Goal: Task Accomplishment & Management: Use online tool/utility

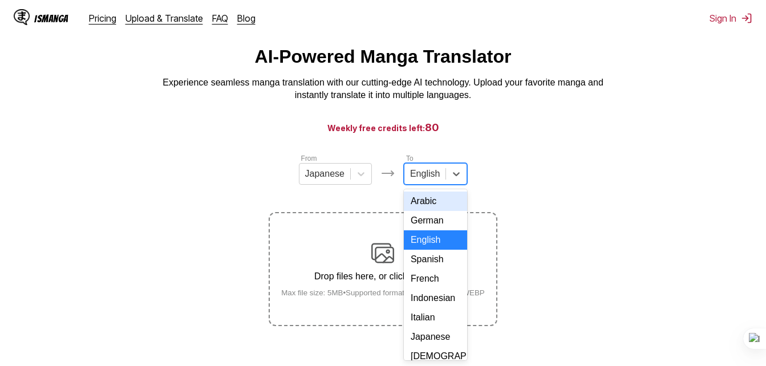
click at [421, 185] on div "17 results available. Use Up and Down to choose options, press Enter to select …" at bounding box center [435, 174] width 63 height 22
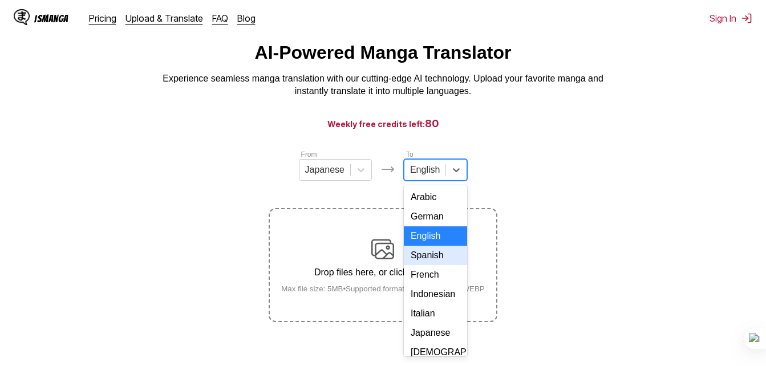
click at [439, 262] on div "Spanish" at bounding box center [435, 255] width 63 height 19
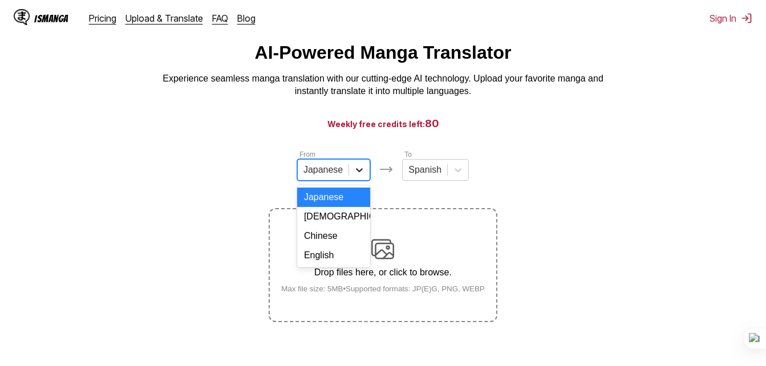
click at [354, 171] on icon at bounding box center [359, 169] width 11 height 11
click at [330, 265] on div "English" at bounding box center [333, 255] width 73 height 19
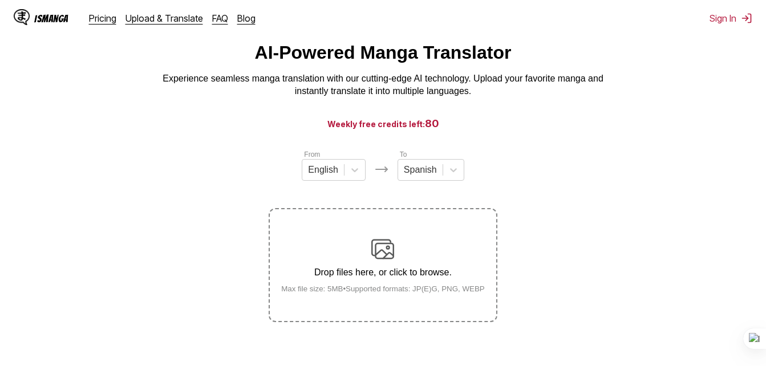
click at [403, 251] on div "Drop files here, or click to browse. Max file size: 5MB • Supported formats: JP…" at bounding box center [383, 265] width 222 height 55
click at [0, 0] on input "Drop files here, or click to browse. Max file size: 5MB • Supported formats: JP…" at bounding box center [0, 0] width 0 height 0
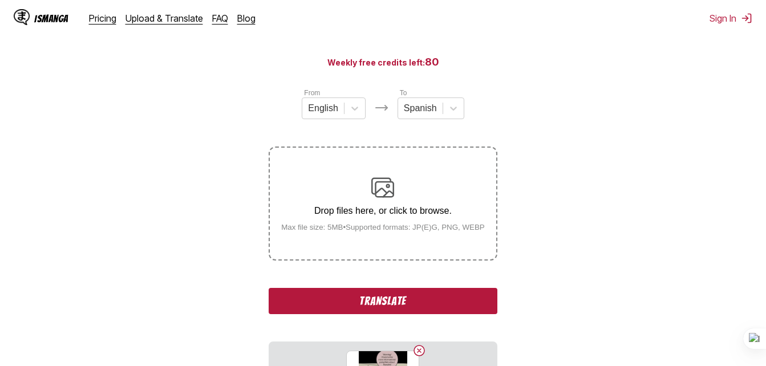
scroll to position [119, 0]
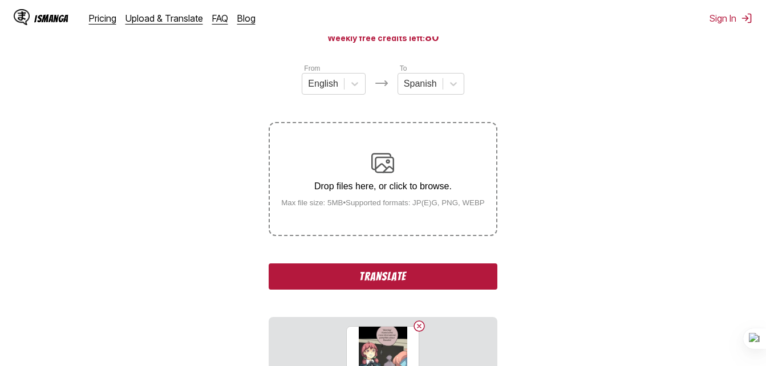
click at [425, 270] on button "Translate" at bounding box center [383, 277] width 228 height 26
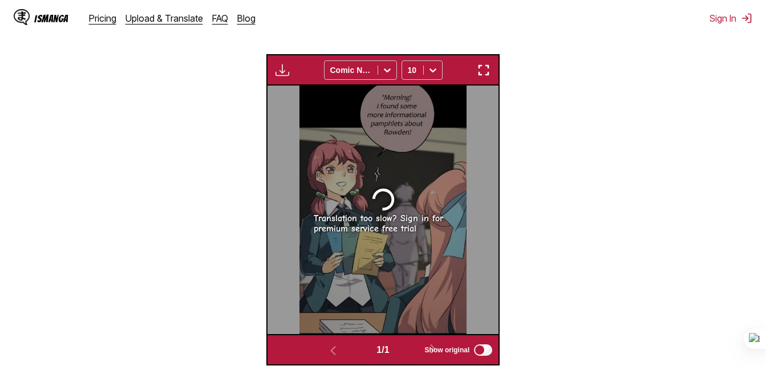
scroll to position [366, 0]
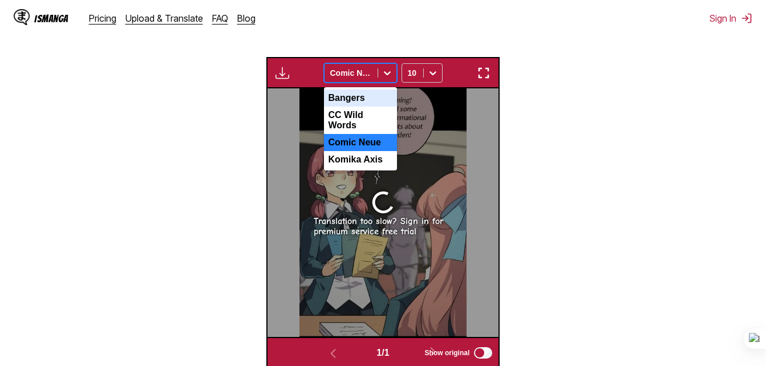
click at [387, 74] on icon at bounding box center [387, 72] width 11 height 11
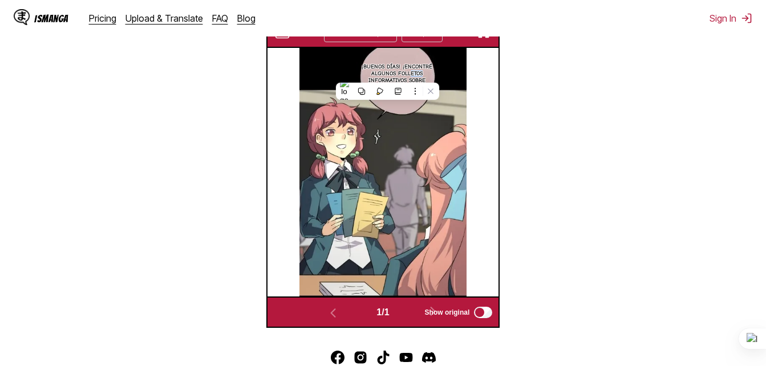
drag, startPoint x: 410, startPoint y: 74, endPoint x: 427, endPoint y: 76, distance: 17.3
click at [427, 76] on p "¡Buenos días! ¡Encontré algunos folletos informativos sobre Rowden!" at bounding box center [397, 77] width 81 height 32
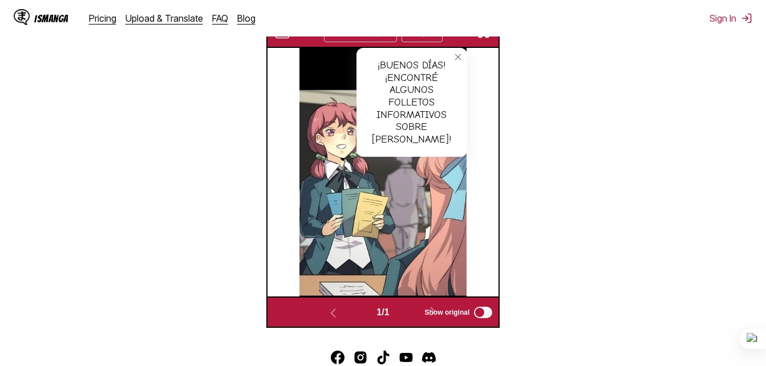
drag, startPoint x: 427, startPoint y: 76, endPoint x: 430, endPoint y: 117, distance: 41.1
click at [430, 117] on div "¡Buenos días! ¡Encontré algunos folletos informativos sobre Rowden!" at bounding box center [412, 102] width 111 height 109
click at [448, 128] on div "¡Buenos días! ¡Encontré algunos folletos informativos sobre Rowden!" at bounding box center [412, 102] width 111 height 109
click at [461, 60] on icon "close-tooltip" at bounding box center [458, 57] width 8 height 8
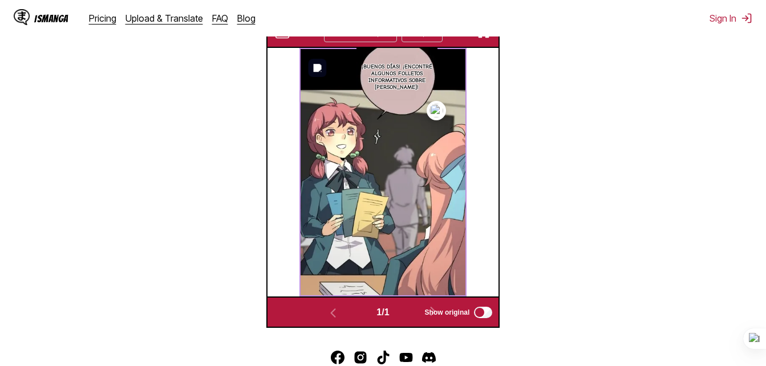
click at [410, 86] on p "¡Buenos días! ¡Encontré algunos folletos informativos sobre Rowden!" at bounding box center [397, 77] width 81 height 32
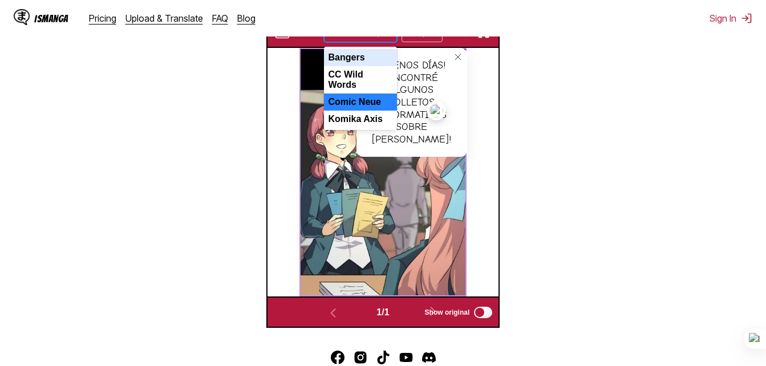
click at [367, 38] on div at bounding box center [351, 32] width 42 height 11
click at [352, 78] on div "CC Wild Words" at bounding box center [360, 79] width 73 height 27
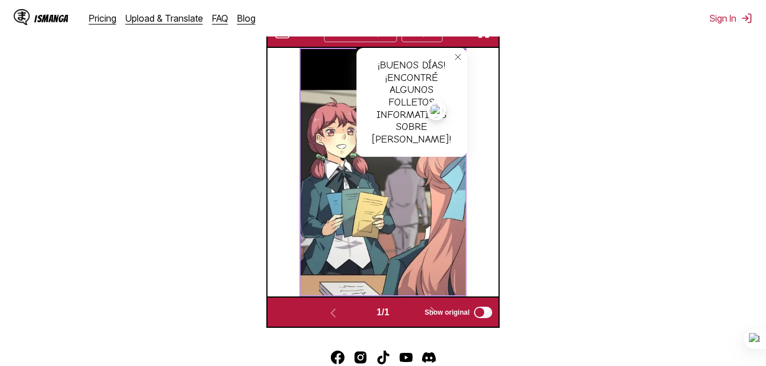
click at [457, 61] on icon "close-tooltip" at bounding box center [458, 57] width 8 height 8
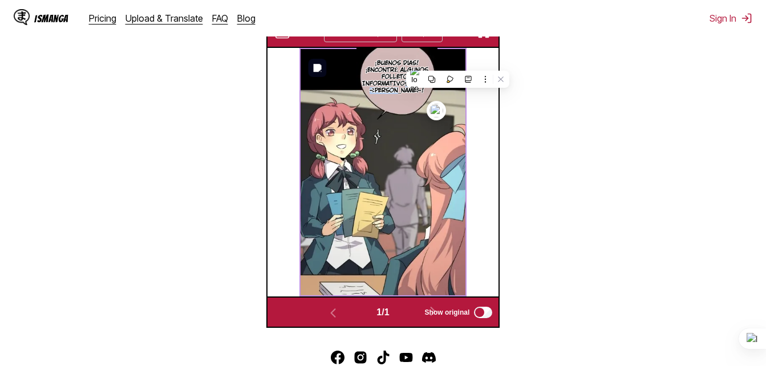
drag, startPoint x: 406, startPoint y: 83, endPoint x: 415, endPoint y: 91, distance: 12.5
click at [415, 91] on p "¡Buenos días! ¡Encontré algunos folletos informativos sobre Rowden!" at bounding box center [397, 77] width 81 height 39
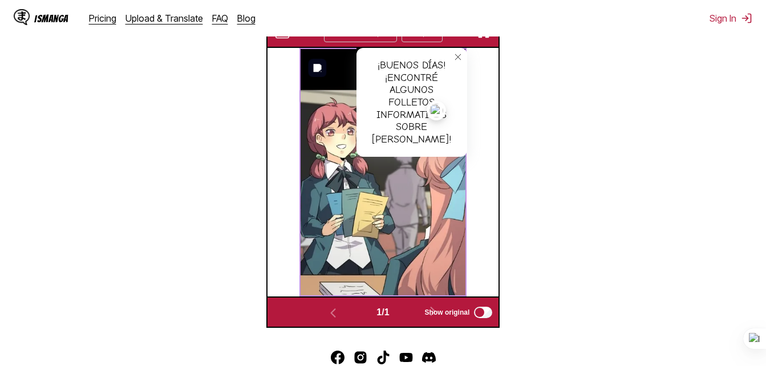
drag, startPoint x: 415, startPoint y: 91, endPoint x: 416, endPoint y: 71, distance: 20.0
click at [416, 71] on div "¡Buenos días! ¡Encontré algunos folletos informativos sobre Rowden!" at bounding box center [412, 102] width 111 height 109
click at [423, 67] on div "¡Buenos días! ¡Encontré algunos folletos informativos sobre Rowden!" at bounding box center [412, 102] width 111 height 109
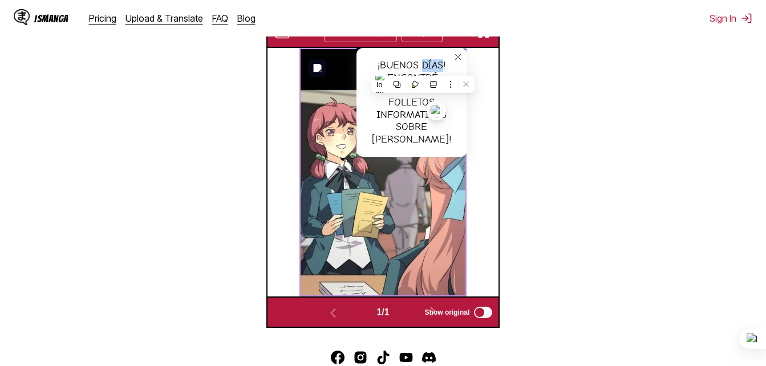
click at [423, 67] on div "¡Buenos días! ¡Encontré algunos folletos informativos sobre Rowden!" at bounding box center [412, 102] width 111 height 109
click at [455, 58] on icon "close-tooltip" at bounding box center [458, 57] width 8 height 8
